Goal: Find contact information: Find contact information

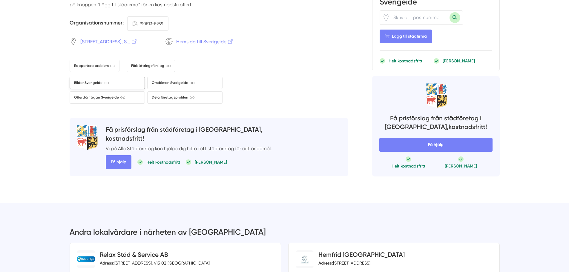
scroll to position [895, 0]
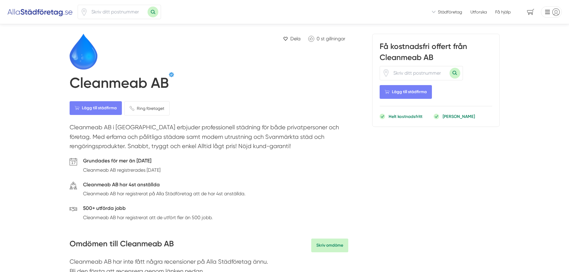
click at [124, 83] on h1 "Cleanmeab AB" at bounding box center [119, 84] width 99 height 20
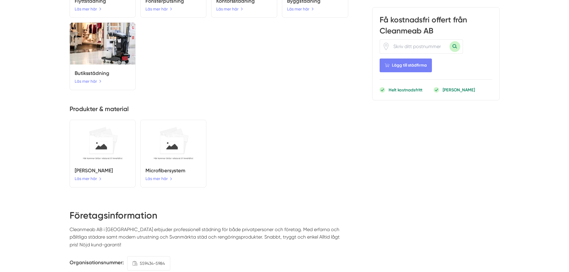
scroll to position [925, 0]
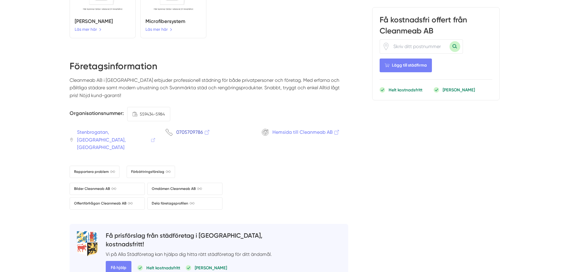
click at [181, 128] on span "0705709786" at bounding box center [193, 131] width 34 height 7
drag, startPoint x: 226, startPoint y: 74, endPoint x: 217, endPoint y: 76, distance: 9.7
click at [226, 76] on p "Cleanmeab AB i [GEOGRAPHIC_DATA] erbjuder professionell städning för både priva…" at bounding box center [209, 89] width 278 height 27
click at [156, 111] on span "559434-5984" at bounding box center [152, 114] width 25 height 7
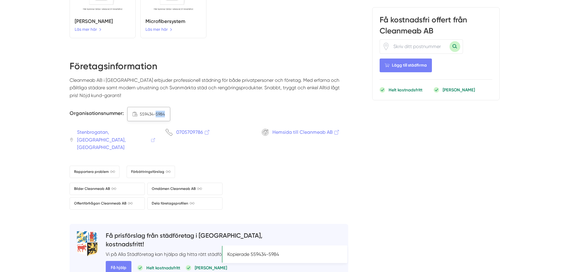
click at [161, 111] on span "559434-5984" at bounding box center [152, 114] width 25 height 7
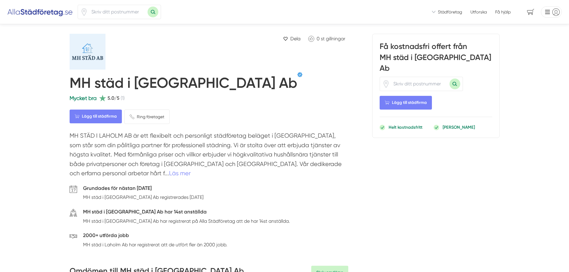
click at [153, 85] on h1 "MH städ i Laholm Ab" at bounding box center [183, 84] width 227 height 20
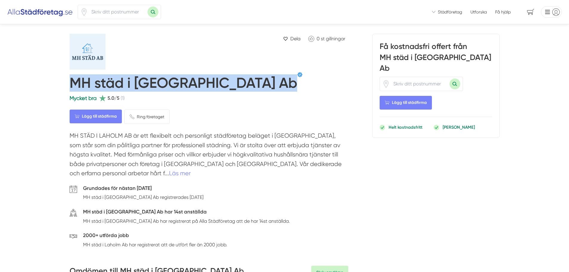
click at [153, 85] on h1 "MH städ i Laholm Ab" at bounding box center [183, 84] width 227 height 20
